Goal: Task Accomplishment & Management: Manage account settings

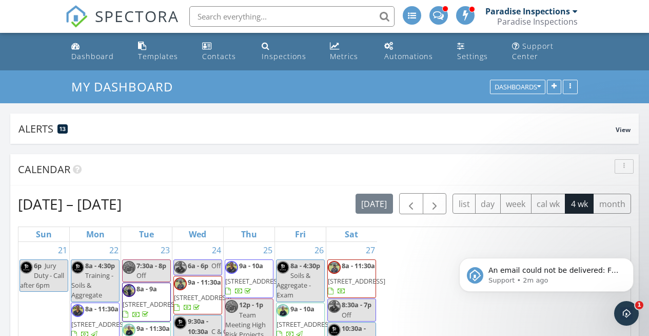
scroll to position [1566, 665]
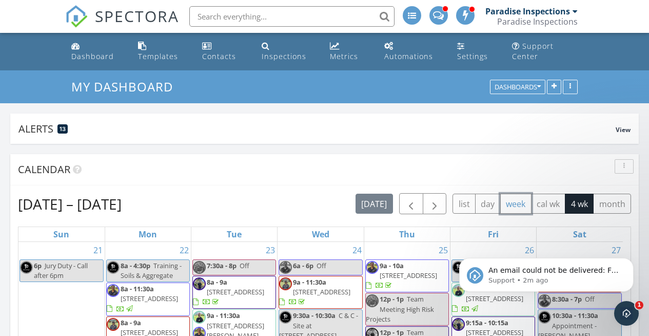
click at [501, 207] on button "week" at bounding box center [515, 204] width 31 height 20
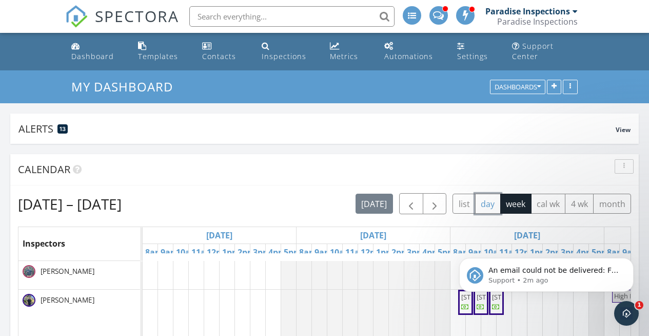
click at [497, 205] on button "day" at bounding box center [488, 204] width 26 height 20
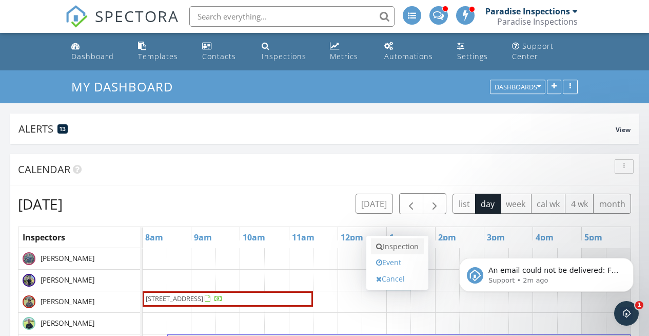
click at [404, 252] on link "Inspection" at bounding box center [397, 246] width 53 height 16
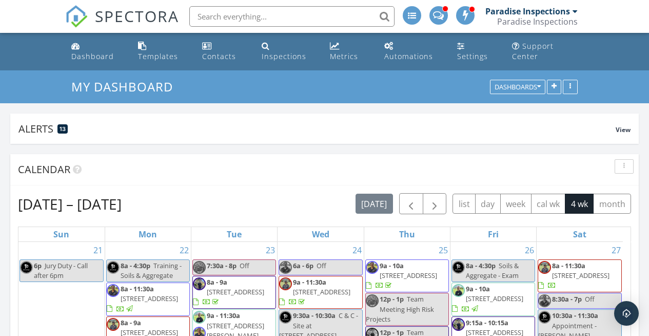
click at [391, 269] on span "9a - 10a" at bounding box center [392, 265] width 24 height 9
click at [487, 213] on button "day" at bounding box center [488, 204] width 26 height 20
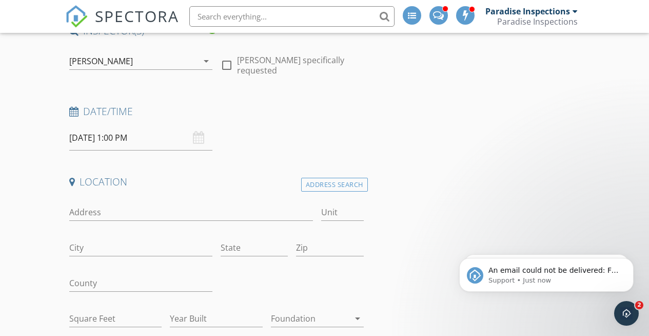
scroll to position [123, 0]
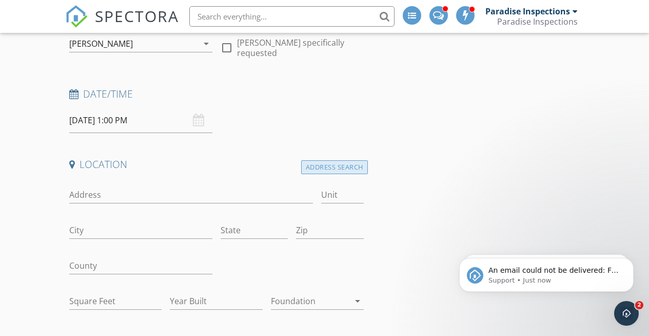
click at [357, 166] on div "Address Search" at bounding box center [334, 167] width 67 height 14
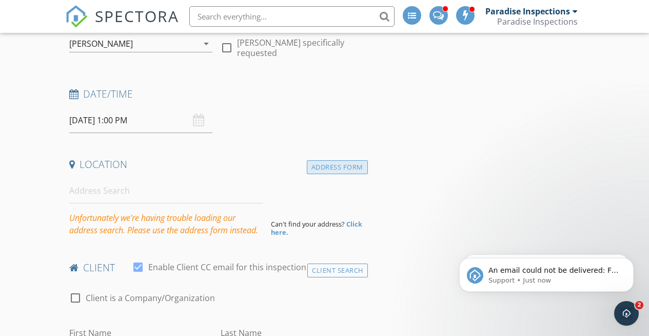
click at [327, 166] on div "Address Form" at bounding box center [337, 167] width 61 height 14
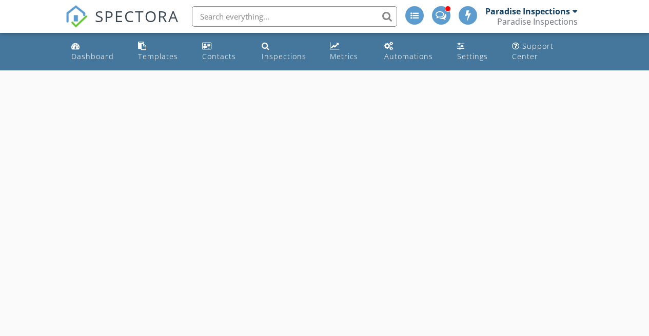
scroll to position [70, 0]
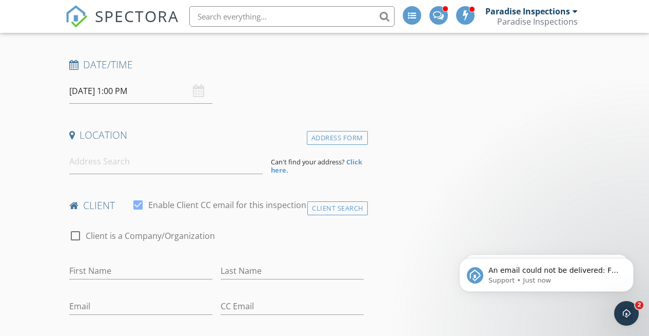
scroll to position [0, 0]
click at [202, 161] on input at bounding box center [166, 161] width 194 height 25
paste input "91-1979 Makahehi Loop"
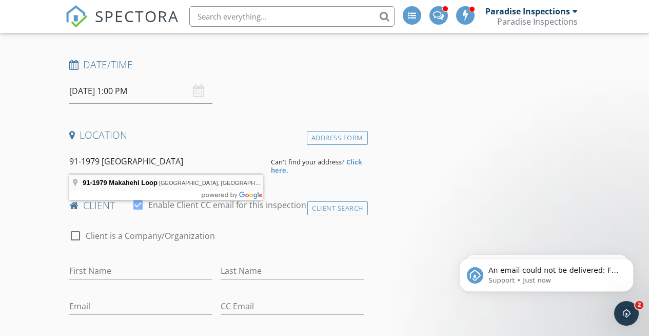
type input "91-1979 Makahehi Loop, Ewa Beach, HI, USA"
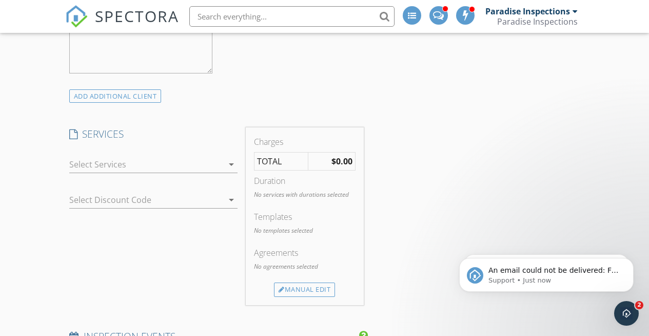
scroll to position [851, 0]
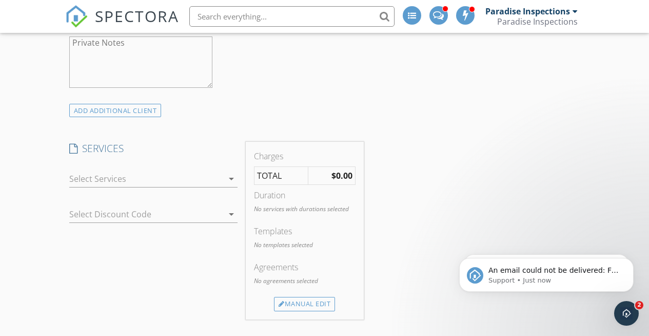
click at [217, 184] on div at bounding box center [146, 178] width 154 height 16
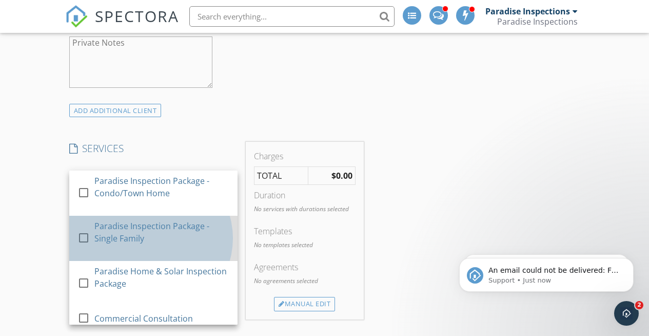
click at [184, 224] on div "Paradise Inspection Package - Single Family" at bounding box center [161, 232] width 135 height 25
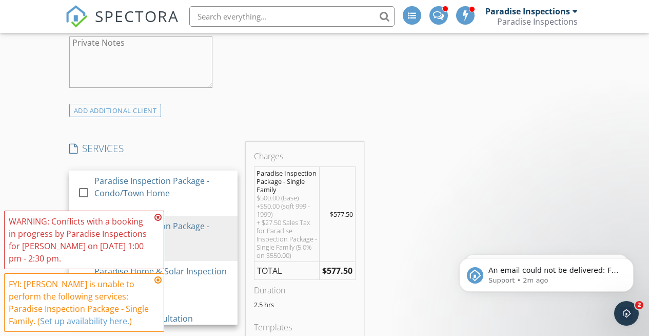
click at [393, 113] on div "INSPECTOR(S) check_box_outline_blank Paradise Inspections check_box_outline_bla…" at bounding box center [324, 293] width 519 height 2029
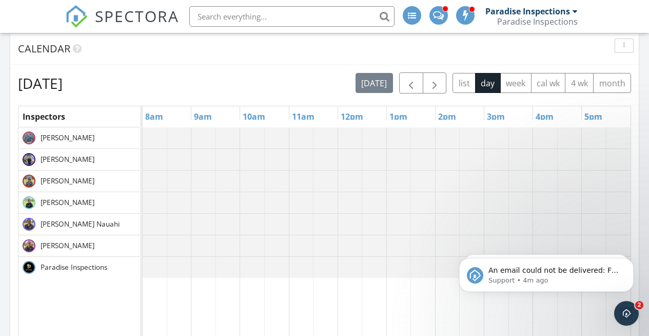
scroll to position [124, 0]
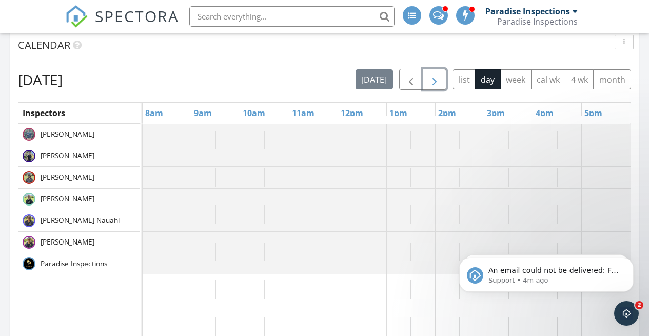
click at [441, 77] on button "button" at bounding box center [435, 79] width 24 height 21
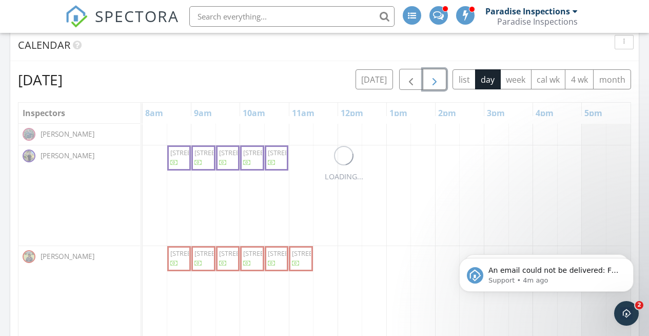
click at [441, 77] on button "button" at bounding box center [435, 79] width 24 height 21
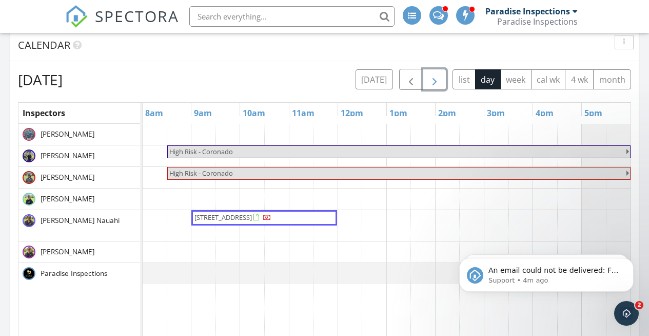
click at [433, 82] on span "button" at bounding box center [435, 79] width 12 height 12
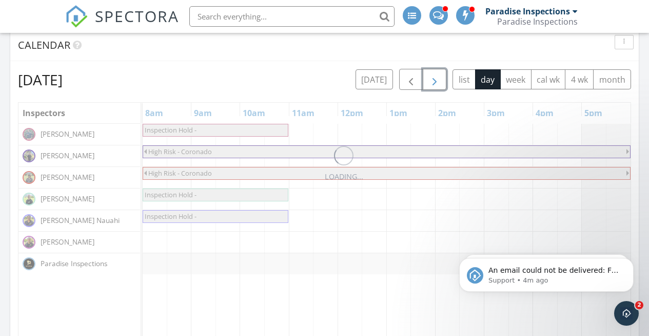
click at [433, 82] on span "button" at bounding box center [435, 79] width 12 height 12
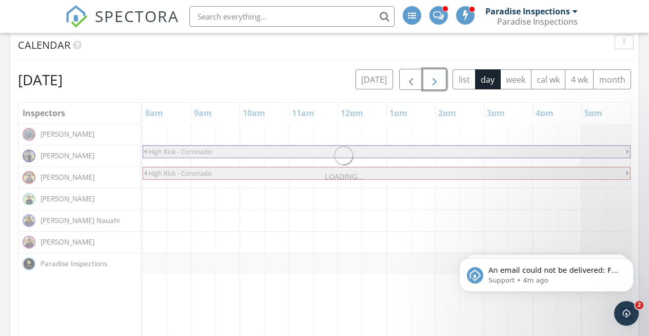
click at [433, 82] on span "button" at bounding box center [435, 79] width 12 height 12
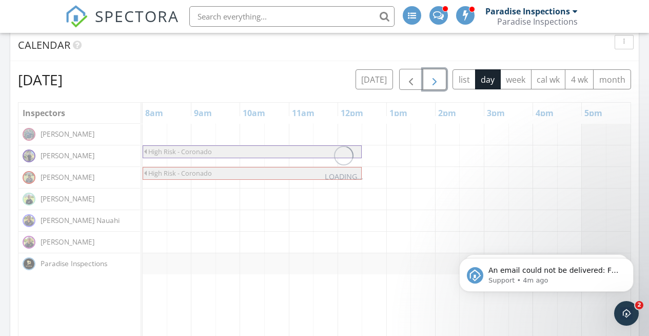
click at [433, 82] on span "button" at bounding box center [435, 79] width 12 height 12
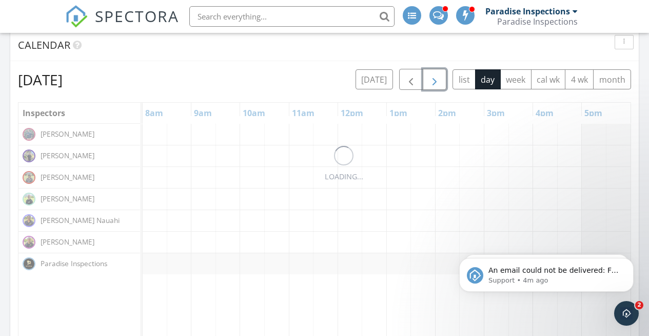
click at [433, 82] on span "button" at bounding box center [435, 79] width 12 height 12
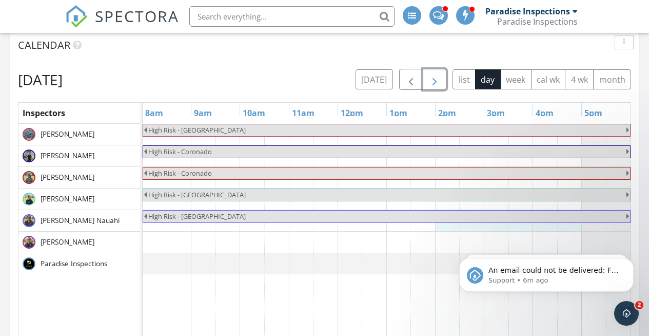
drag, startPoint x: 441, startPoint y: 226, endPoint x: 574, endPoint y: 226, distance: 133.0
click at [516, 200] on link "High Risk - [GEOGRAPHIC_DATA]" at bounding box center [387, 194] width 488 height 13
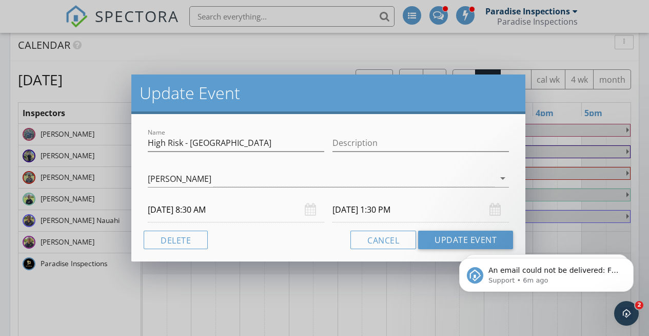
click at [454, 32] on div "Update Event Name High Risk - Nauru Tower Description David Benito arrow_drop_d…" at bounding box center [324, 168] width 649 height 336
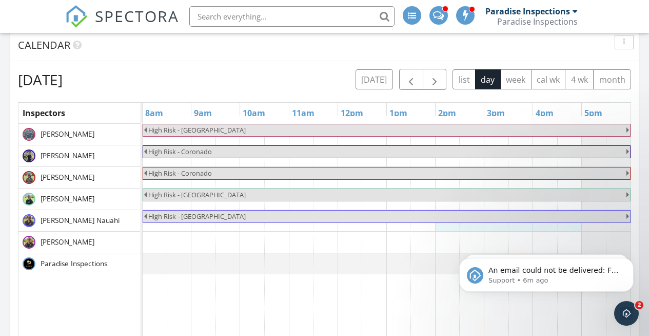
drag, startPoint x: 438, startPoint y: 227, endPoint x: 569, endPoint y: 228, distance: 130.4
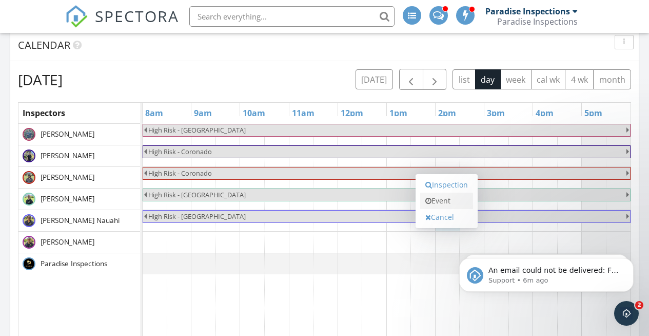
click at [441, 201] on link "Event" at bounding box center [446, 200] width 53 height 16
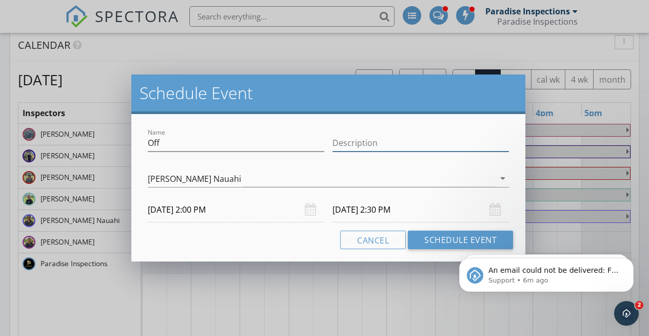
click at [370, 144] on input "Description" at bounding box center [421, 142] width 177 height 17
paste input "91-1979 Makahehi Loop"
type input "91-1979 Makahehi Loop"
click at [311, 144] on input "Off" at bounding box center [236, 142] width 177 height 17
type input "O"
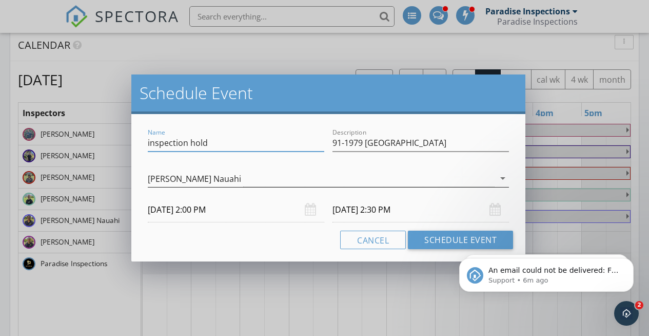
type input "inspection hold"
click at [356, 182] on div "[PERSON_NAME] Nauahi" at bounding box center [321, 178] width 347 height 17
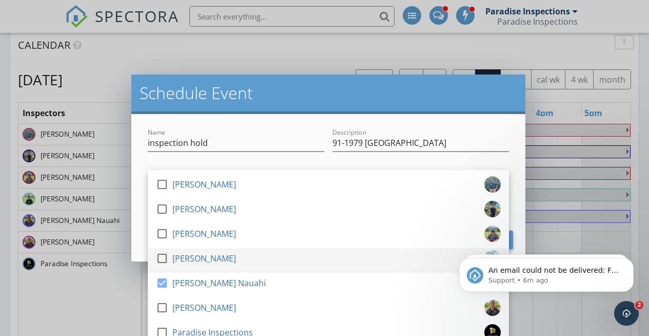
click at [218, 256] on div "[PERSON_NAME]" at bounding box center [204, 258] width 64 height 16
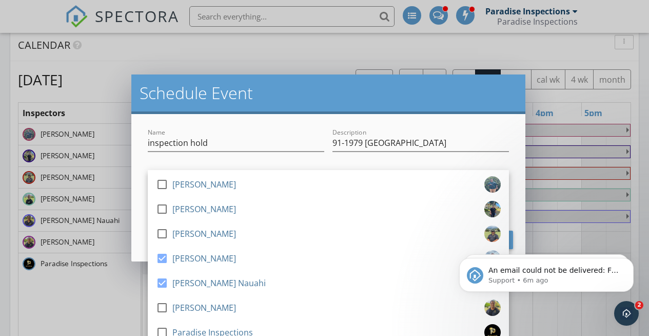
click at [219, 124] on div "Name inspection hold Description 91-1979 Makahehi Loop check_box_outline_blank …" at bounding box center [328, 187] width 394 height 147
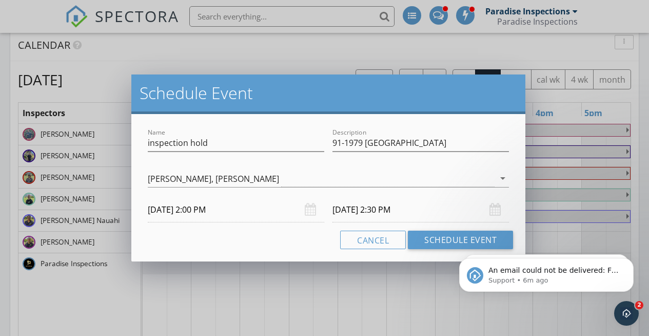
click at [349, 208] on input "10/07/2025 2:30 PM" at bounding box center [421, 209] width 177 height 25
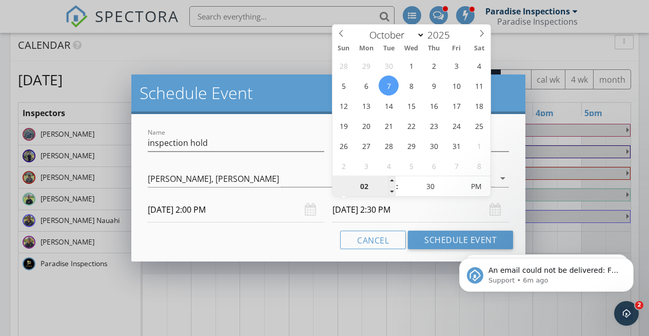
click at [363, 189] on input "02" at bounding box center [364, 187] width 63 height 21
type input "05"
type input "10/07/2025 5:30 PM"
click at [420, 189] on input "30" at bounding box center [430, 187] width 63 height 21
type input "00"
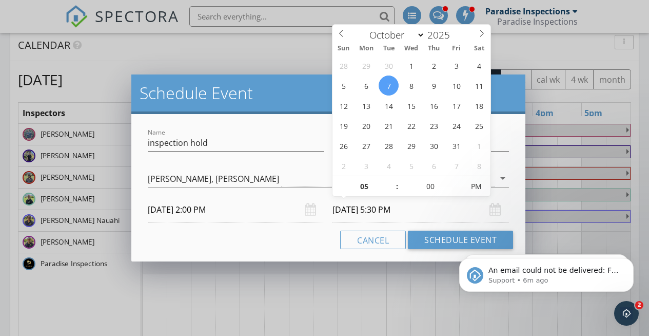
type input "10/07/2025 5:00 PM"
click at [279, 241] on div "Cancel Schedule Event" at bounding box center [329, 239] width 370 height 18
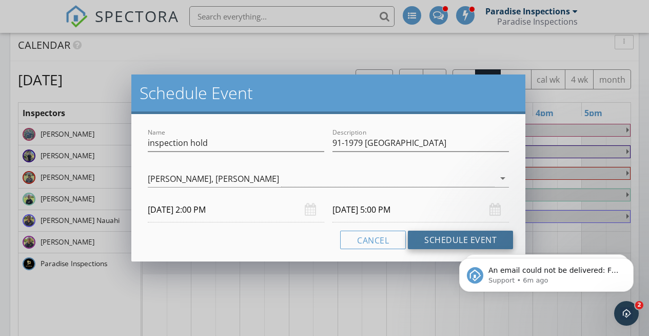
click at [448, 236] on button "Schedule Event" at bounding box center [460, 239] width 105 height 18
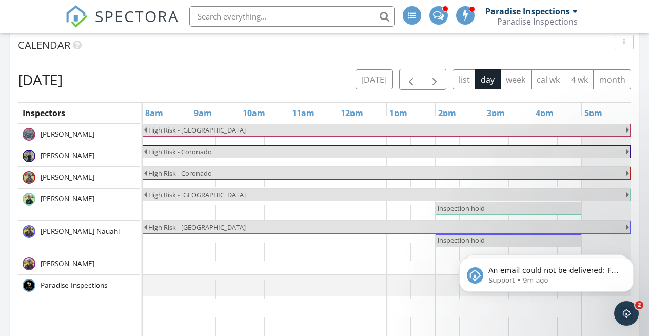
click at [327, 19] on input "text" at bounding box center [291, 16] width 205 height 21
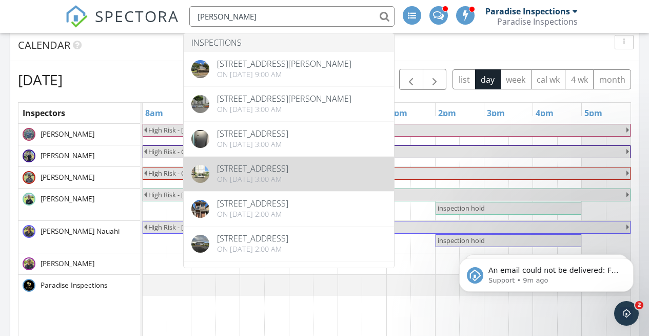
type input "alexander"
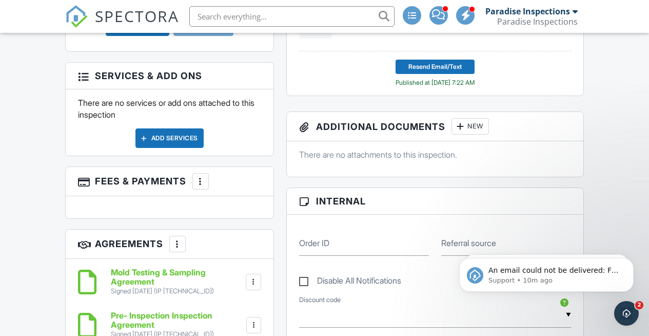
scroll to position [637, 0]
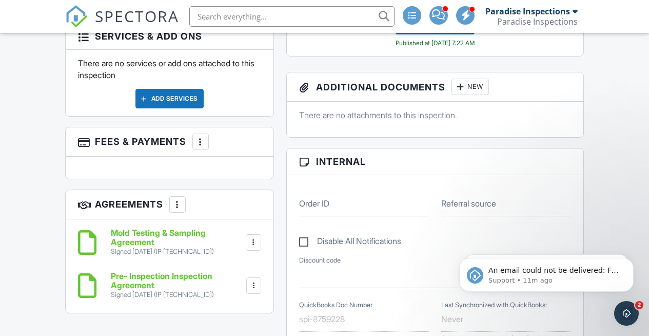
click at [194, 139] on div "More" at bounding box center [200, 141] width 16 height 16
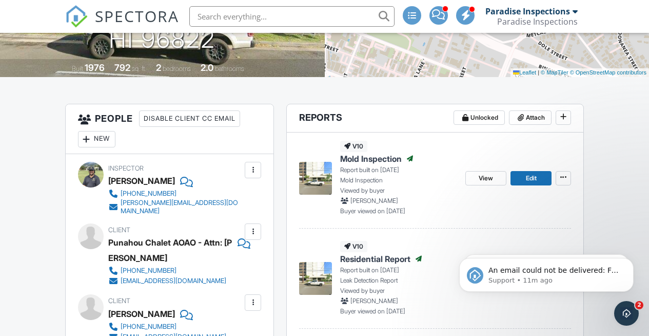
scroll to position [0, 0]
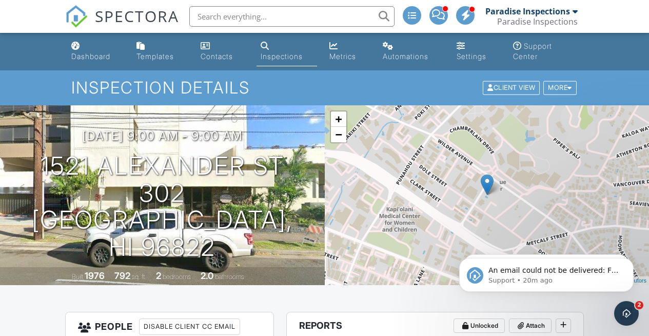
click at [406, 80] on h1 "Inspection Details" at bounding box center [324, 88] width 506 height 18
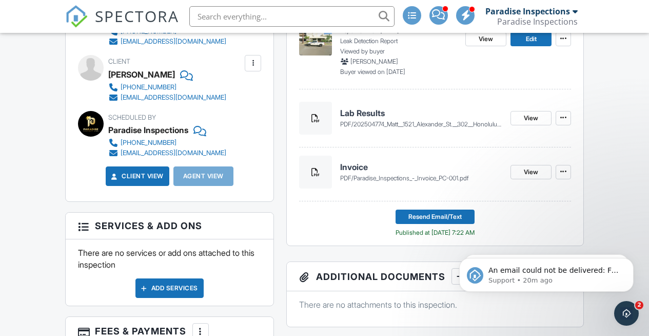
scroll to position [453, 0]
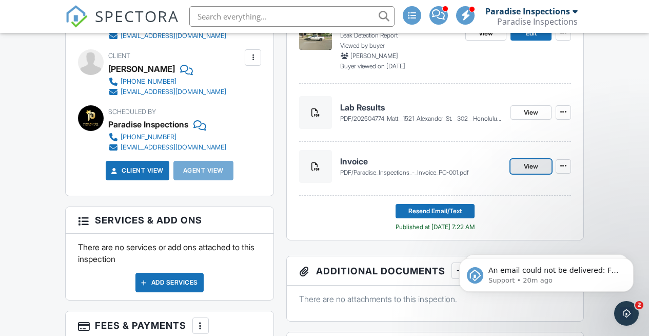
click at [530, 165] on span "View" at bounding box center [531, 166] width 14 height 10
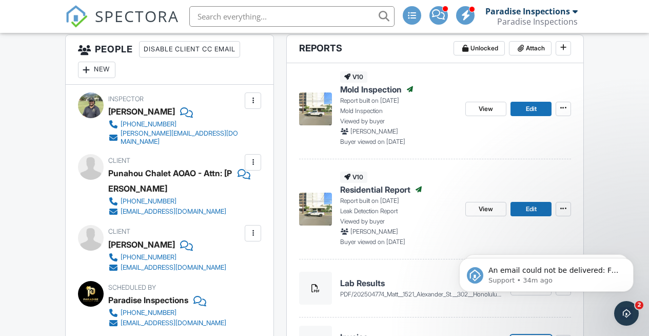
scroll to position [274, 0]
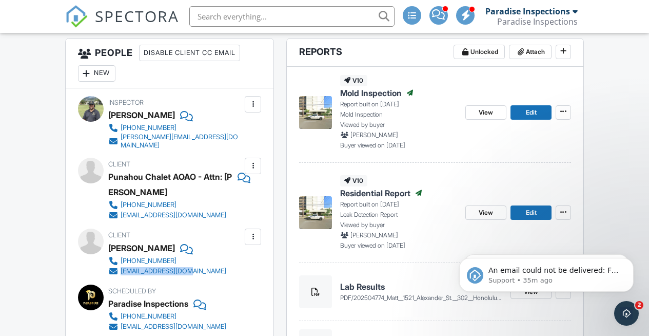
drag, startPoint x: 225, startPoint y: 267, endPoint x: 122, endPoint y: 262, distance: 103.3
click at [122, 262] on div "Client Matt 808-285-3974 kalanaulu@gmail.com" at bounding box center [191, 251] width 167 height 47
copy div "kalanaulu@gmail.com"
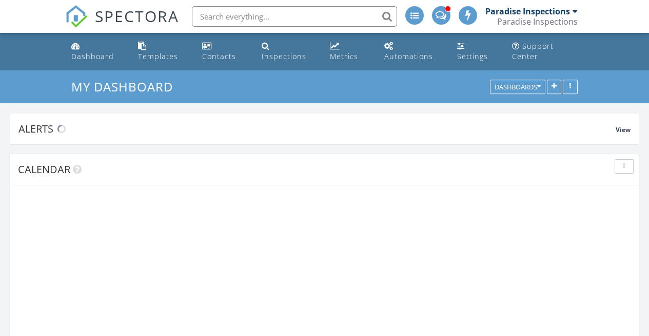
scroll to position [1566, 665]
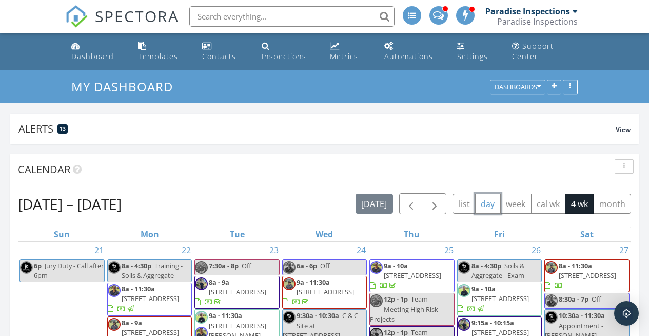
click at [486, 203] on button "day" at bounding box center [488, 204] width 26 height 20
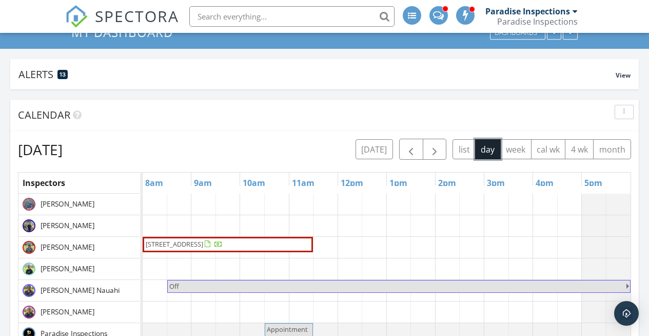
scroll to position [61, 0]
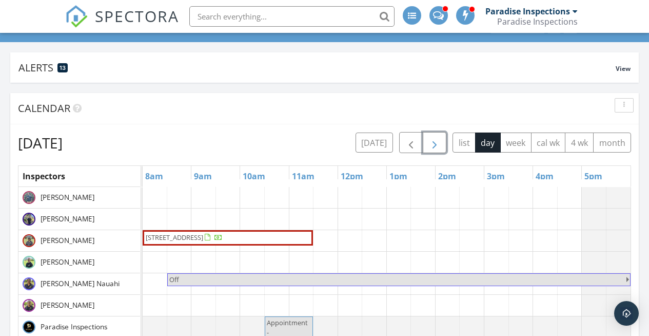
click at [441, 144] on button "button" at bounding box center [435, 142] width 24 height 21
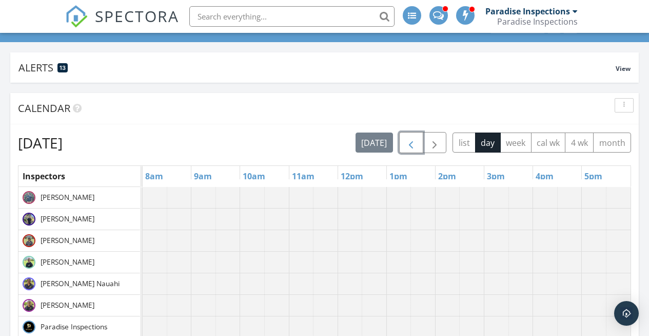
click at [418, 144] on button "button" at bounding box center [411, 142] width 24 height 21
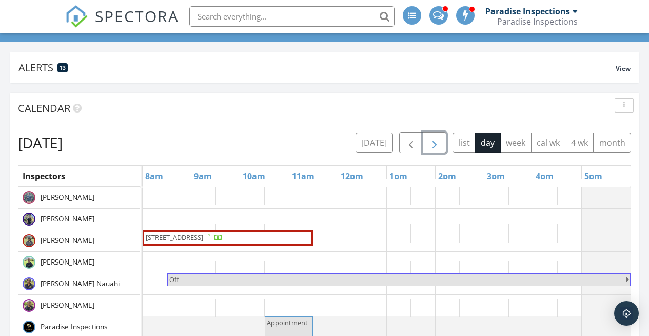
click at [439, 146] on span "button" at bounding box center [435, 143] width 12 height 12
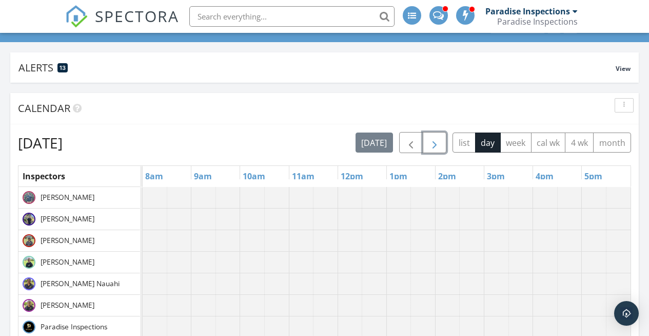
click at [439, 146] on span "button" at bounding box center [435, 143] width 12 height 12
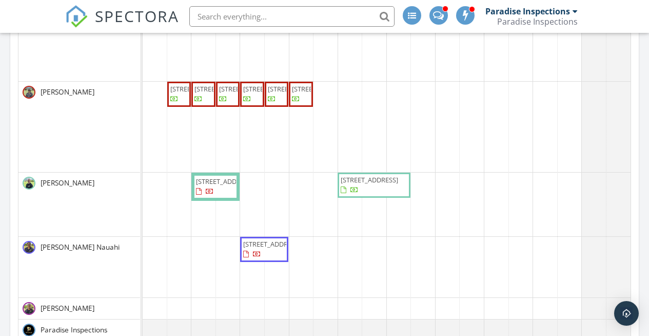
scroll to position [320, 0]
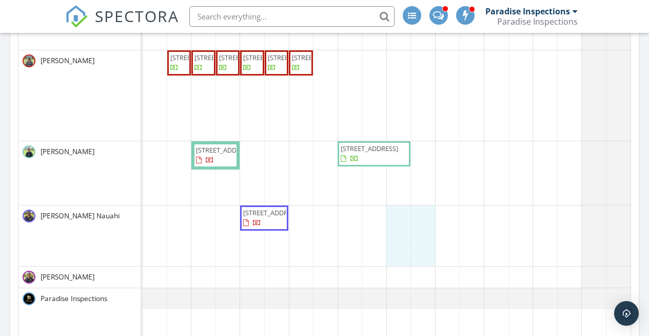
drag, startPoint x: 394, startPoint y: 217, endPoint x: 414, endPoint y: 226, distance: 22.3
click at [414, 226] on div "91-1197 Kaneana St 1G, Ewa Beach 96706 91-1197 Kaneana St 1H, Ewa Beach 96706 9…" at bounding box center [387, 177] width 488 height 499
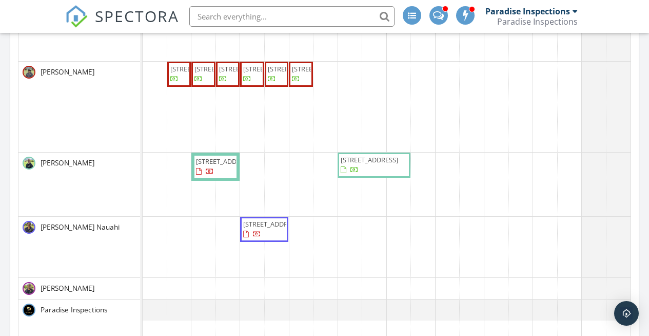
scroll to position [307, 0]
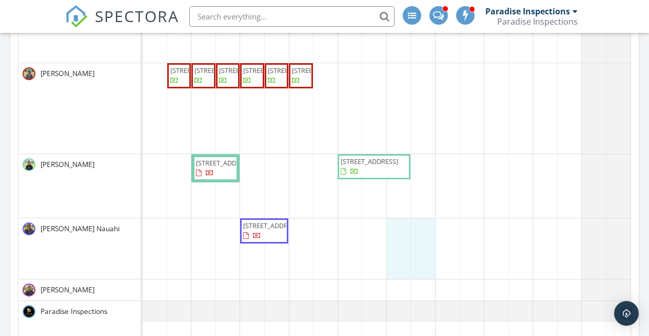
drag, startPoint x: 391, startPoint y: 226, endPoint x: 424, endPoint y: 229, distance: 33.0
click at [424, 229] on div "91-1197 Kaneana St 1G, Ewa Beach 96706 91-1197 Kaneana St 1H, Ewa Beach 96706 9…" at bounding box center [387, 190] width 488 height 499
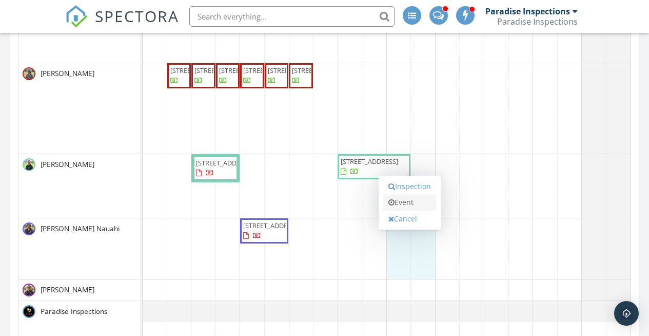
click at [410, 195] on link "Event" at bounding box center [409, 202] width 53 height 16
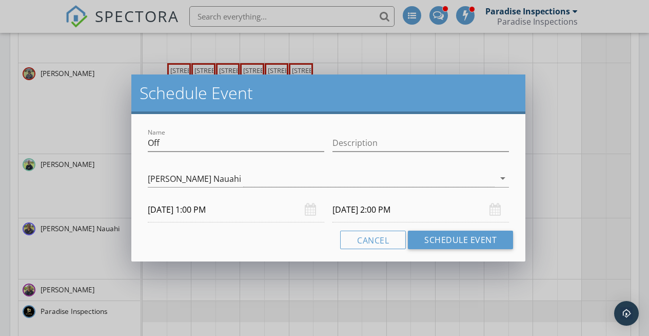
click at [284, 132] on div "Name Off" at bounding box center [236, 144] width 177 height 33
click at [275, 138] on input "Off" at bounding box center [236, 142] width 177 height 17
type input "O"
type input "inspection hold"
click at [386, 140] on input "Description" at bounding box center [421, 142] width 177 height 17
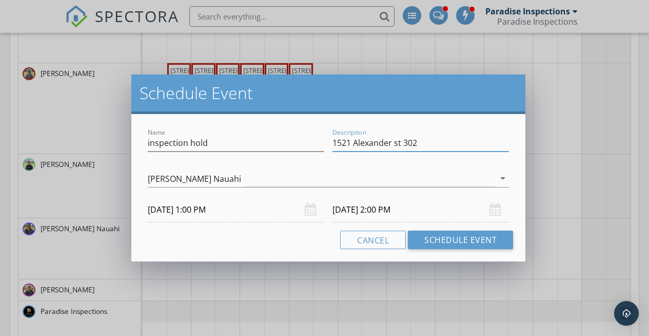
type input "1521 Alexander st 302"
click at [292, 237] on div "Cancel Schedule Event" at bounding box center [329, 239] width 370 height 18
click at [432, 241] on button "Schedule Event" at bounding box center [460, 239] width 105 height 18
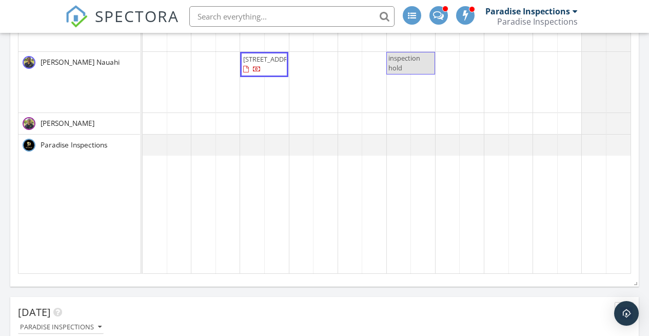
scroll to position [508, 0]
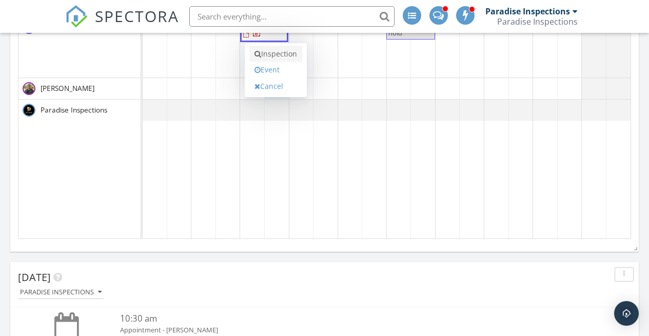
click at [268, 57] on link "Inspection" at bounding box center [275, 54] width 53 height 16
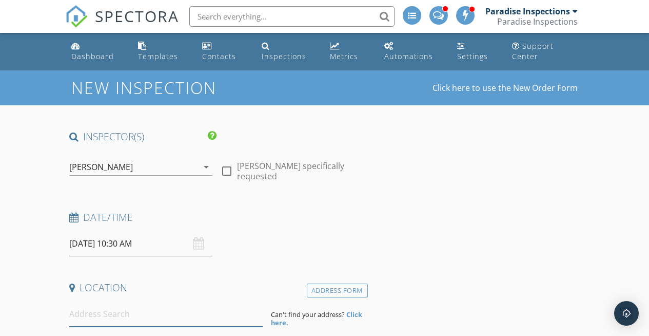
click at [153, 308] on input at bounding box center [166, 313] width 194 height 25
click at [336, 230] on div "Date/Time" at bounding box center [216, 220] width 303 height 21
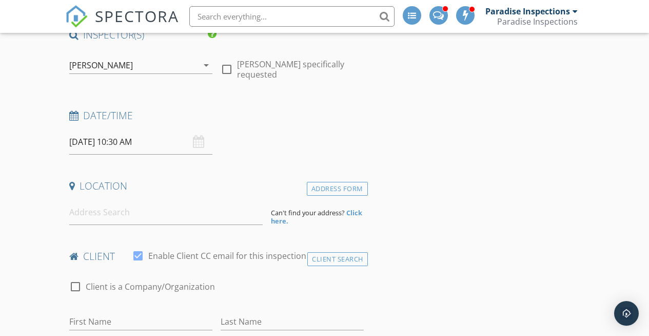
scroll to position [103, 0]
click at [205, 208] on input at bounding box center [166, 211] width 194 height 25
paste input "91-1725 Kapeku Loop, Ewa Beach"
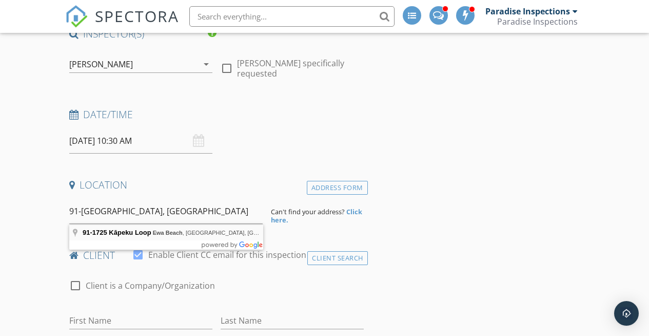
type input "91-1725 Kāpeku Loop, Ewa Beach, HI, USA"
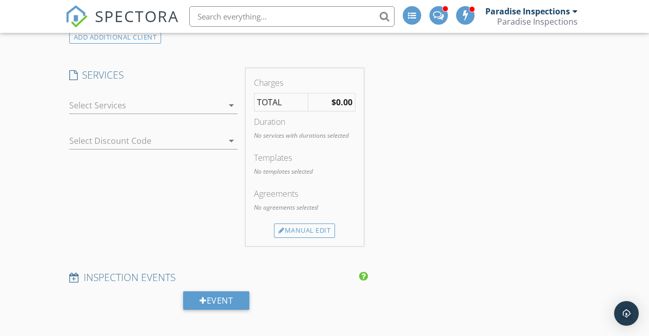
scroll to position [945, 0]
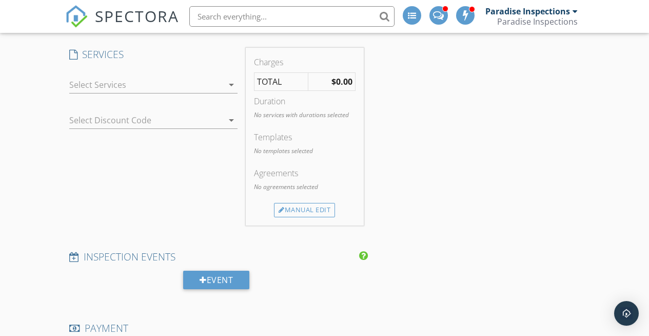
click at [198, 93] on div at bounding box center [146, 84] width 154 height 16
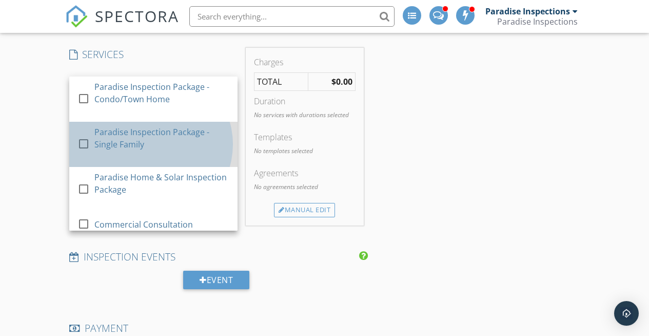
click at [183, 162] on div "Paradise Inspection Package - Single Family" at bounding box center [161, 144] width 135 height 45
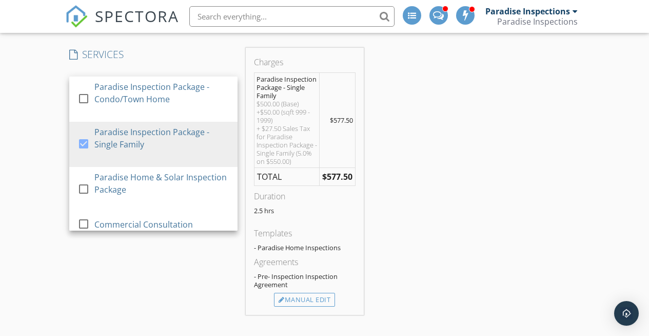
click at [432, 167] on div "INSPECTOR(S) check_box_outline_blank Paradise Inspections check_box David Tuitu…" at bounding box center [324, 199] width 519 height 2029
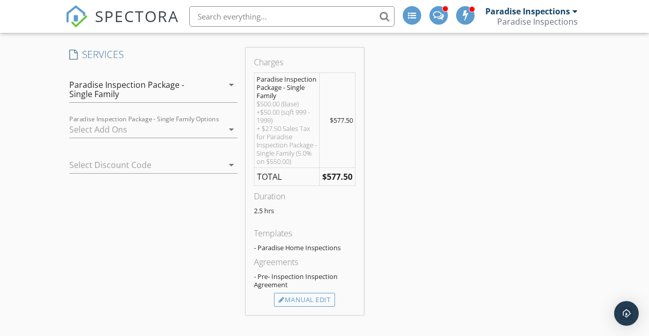
click at [421, 335] on div "INSPECTOR(S) check_box_outline_blank Paradise Inspections check_box David Tuitu…" at bounding box center [324, 199] width 519 height 2029
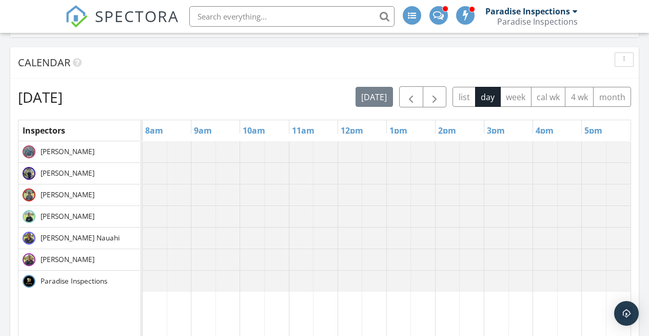
scroll to position [105, 0]
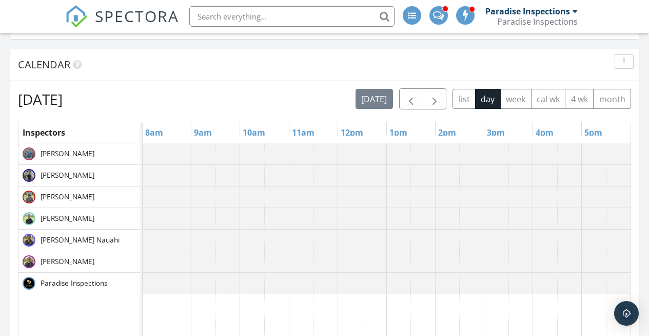
click at [431, 102] on span "button" at bounding box center [435, 99] width 12 height 12
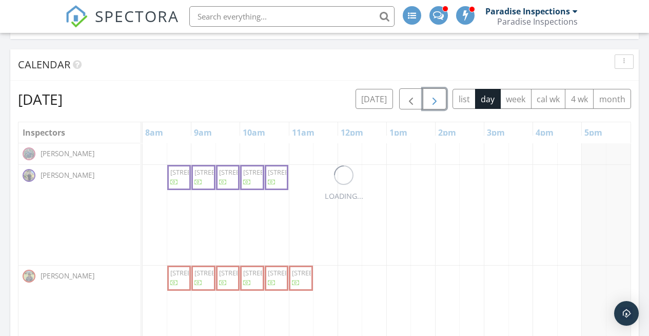
click at [431, 102] on span "button" at bounding box center [435, 99] width 12 height 12
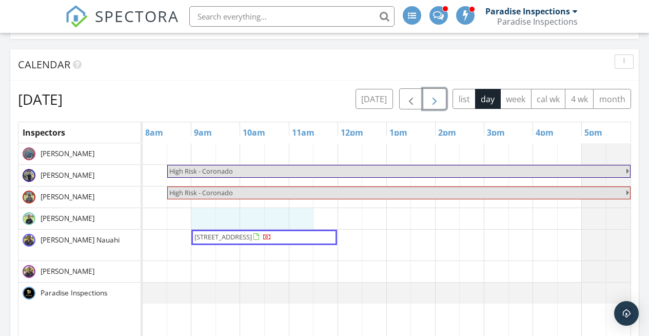
drag, startPoint x: 199, startPoint y: 210, endPoint x: 301, endPoint y: 216, distance: 102.3
drag, startPoint x: 198, startPoint y: 215, endPoint x: 301, endPoint y: 216, distance: 103.7
click at [272, 189] on span "High Risk - Coronado" at bounding box center [397, 193] width 458 height 10
click at [225, 61] on div at bounding box center [324, 168] width 649 height 336
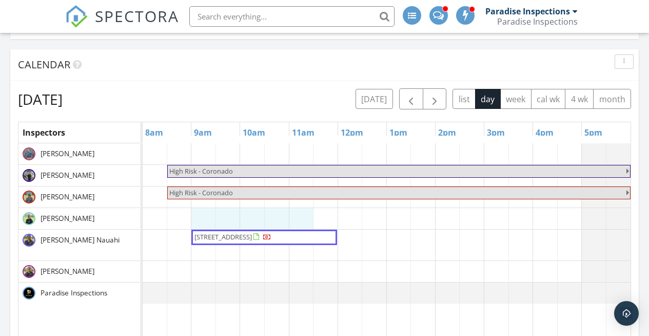
drag, startPoint x: 201, startPoint y: 216, endPoint x: 298, endPoint y: 219, distance: 97.1
drag, startPoint x: 200, startPoint y: 209, endPoint x: 298, endPoint y: 216, distance: 98.3
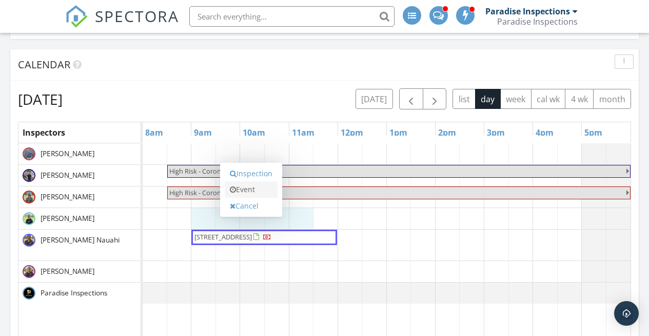
click at [269, 187] on link "Event" at bounding box center [251, 189] width 53 height 16
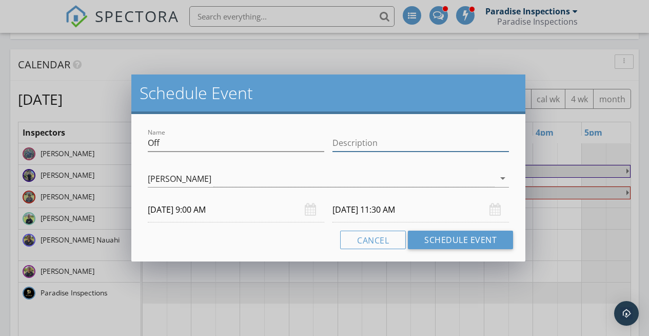
click at [344, 144] on input "Description" at bounding box center [421, 142] width 177 height 17
type input "9"
paste input "[STREET_ADDRESS]"
type input "[STREET_ADDRESS]"
click at [262, 139] on input "Off" at bounding box center [236, 142] width 177 height 17
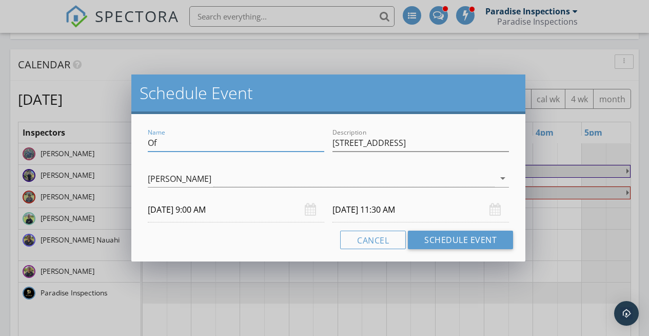
type input "O"
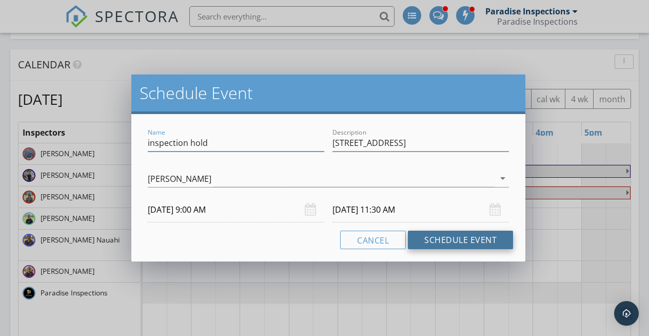
type input "inspection hold"
click at [432, 245] on button "Schedule Event" at bounding box center [460, 239] width 105 height 18
